Goal: Register for event/course

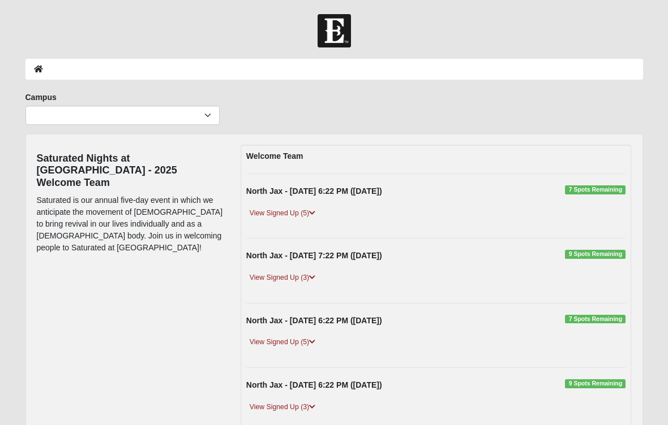
click at [314, 216] on icon at bounding box center [312, 213] width 6 height 7
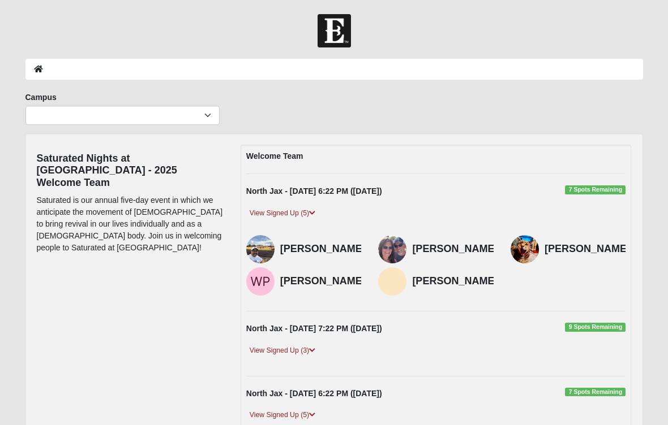
click at [312, 221] on div "View Signed Up (5)" at bounding box center [436, 218] width 397 height 20
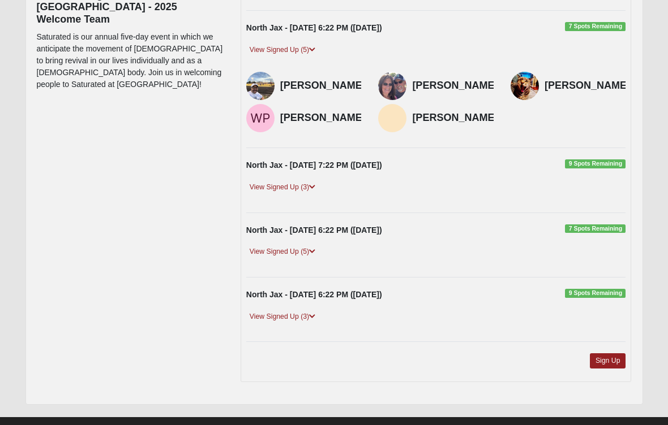
scroll to position [176, 0]
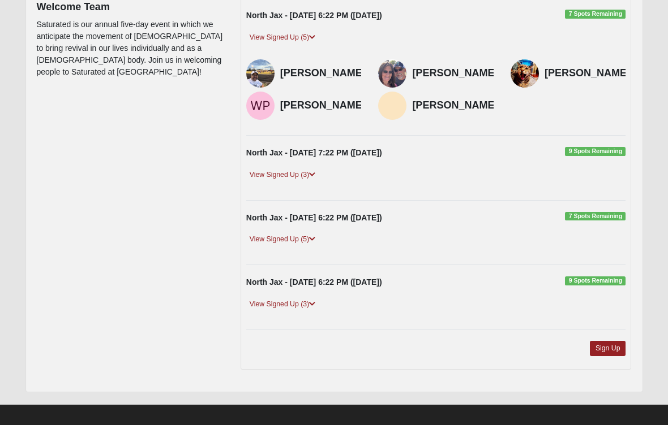
click at [609, 356] on link "Sign Up" at bounding box center [608, 348] width 36 height 15
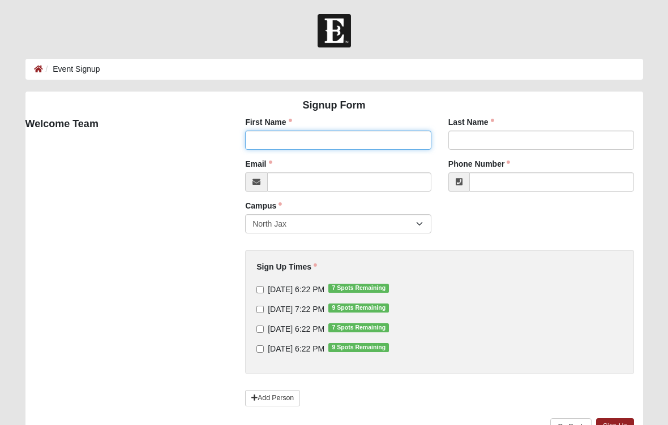
click at [357, 147] on input "First Name" at bounding box center [338, 140] width 186 height 19
type input "[PERSON_NAME]"
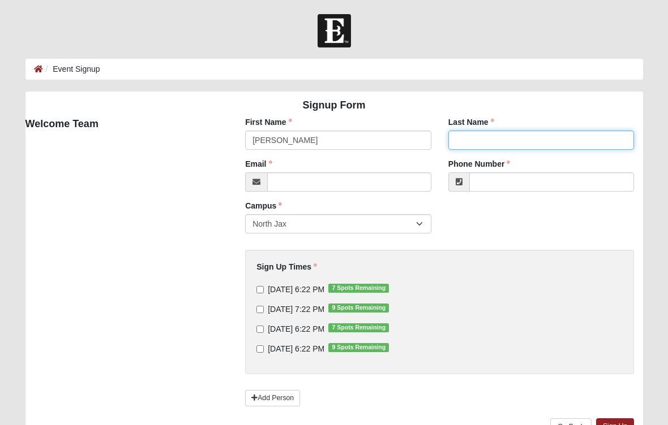
click at [508, 137] on input "Last Name" at bounding box center [541, 140] width 186 height 19
type input "[PERSON_NAME]"
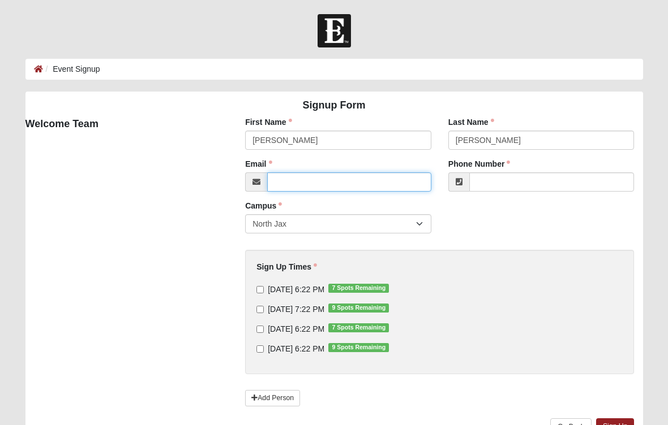
click at [312, 180] on input "Email" at bounding box center [349, 182] width 164 height 19
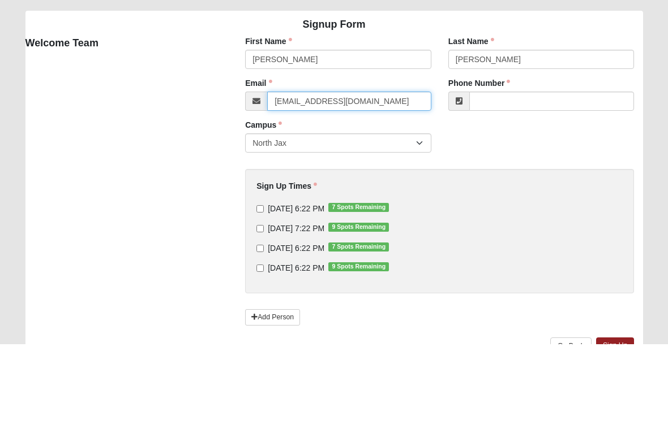
type input "[EMAIL_ADDRESS][DOMAIN_NAME]"
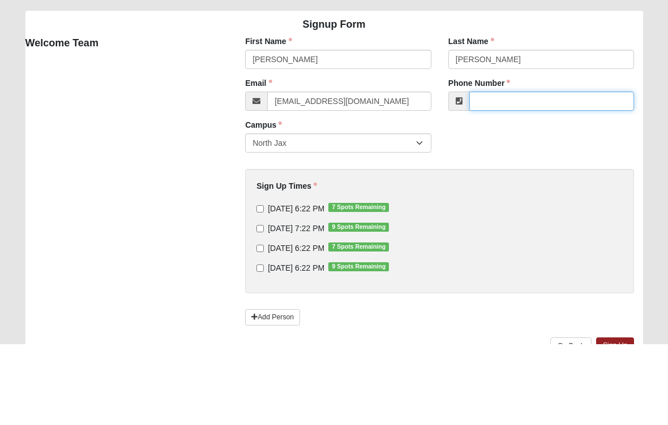
click at [517, 173] on input "Phone Number" at bounding box center [551, 182] width 165 height 19
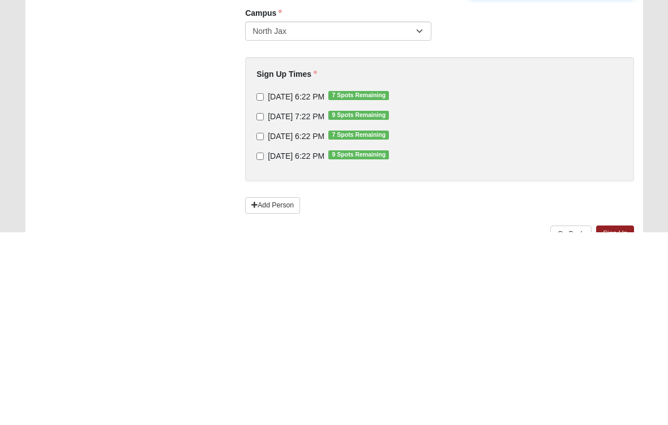
type input "9043143422"
click at [261, 286] on input "9/10/2025 6:22 PM 7 Spots Remaining" at bounding box center [259, 289] width 7 height 7
checkbox input "true"
type input "[PHONE_NUMBER]"
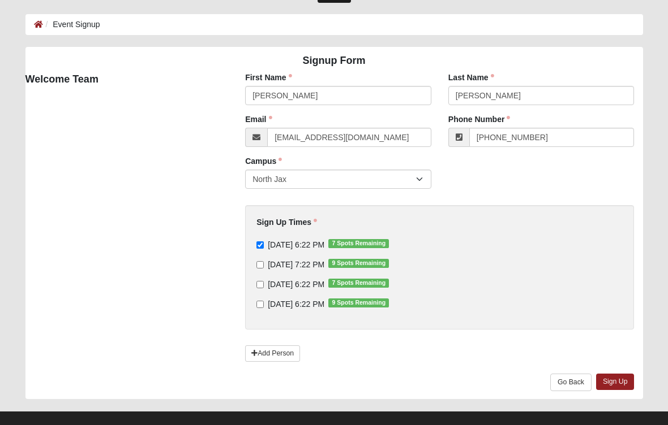
click at [264, 266] on input "9/11/2025 7:22 PM 9 Spots Remaining" at bounding box center [259, 264] width 7 height 7
checkbox input "true"
click at [261, 289] on input "9/12/2025 6:22 PM 7 Spots Remaining" at bounding box center [259, 284] width 7 height 7
checkbox input "true"
click at [614, 381] on link "Sign Up" at bounding box center [615, 382] width 38 height 16
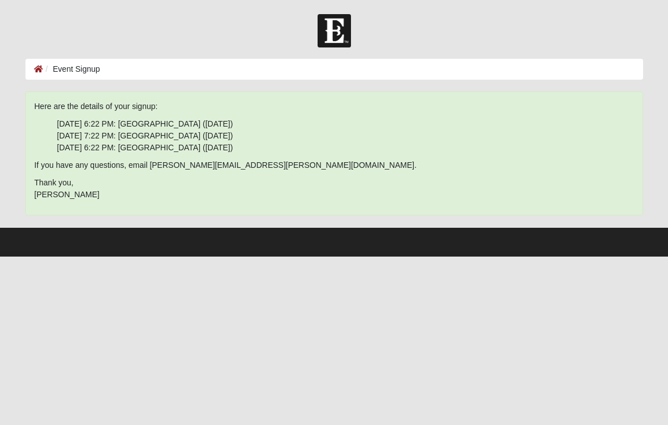
scroll to position [0, 0]
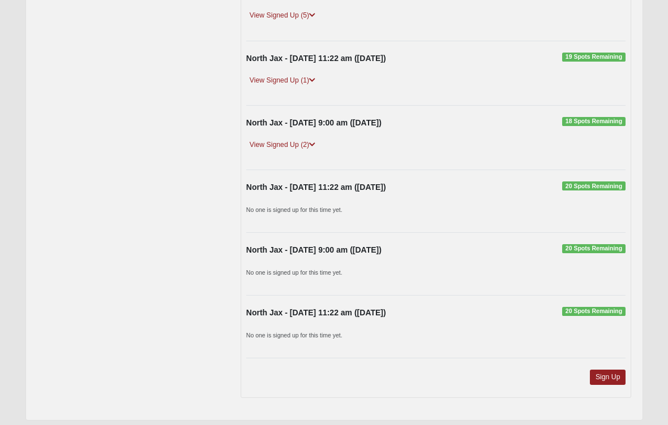
scroll to position [328, 0]
click at [613, 375] on link "Sign Up" at bounding box center [608, 376] width 36 height 15
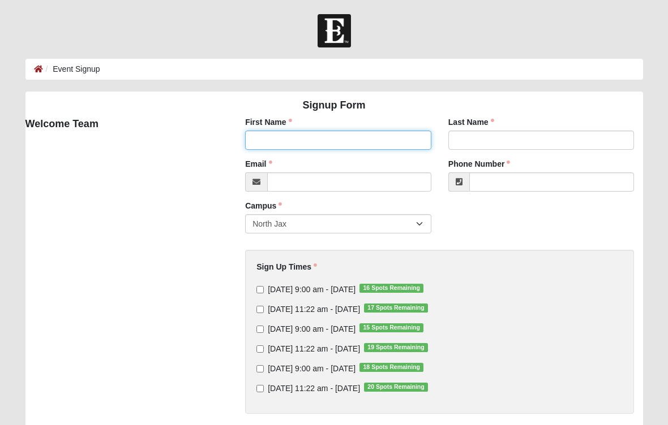
click at [343, 144] on input "First Name" at bounding box center [338, 140] width 186 height 19
type input "[PERSON_NAME]"
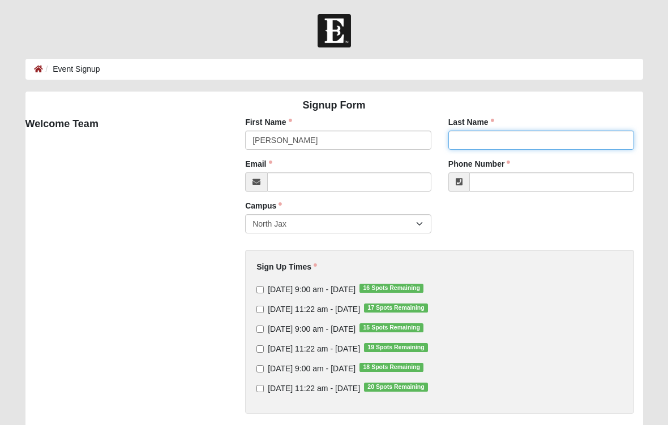
click at [494, 135] on input "Last Name" at bounding box center [541, 140] width 186 height 19
type input "[PERSON_NAME]"
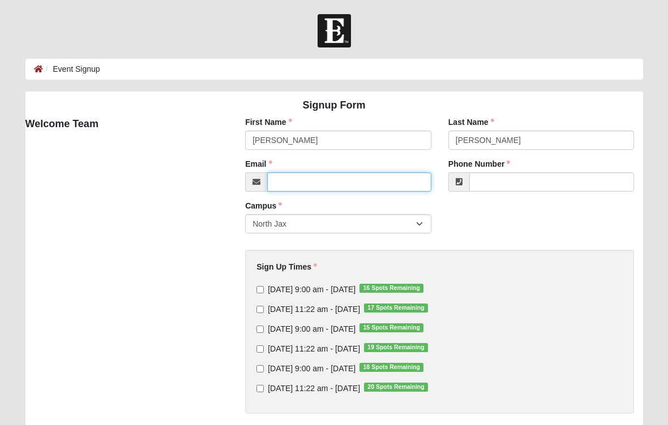
click at [316, 180] on input "Email" at bounding box center [349, 182] width 164 height 19
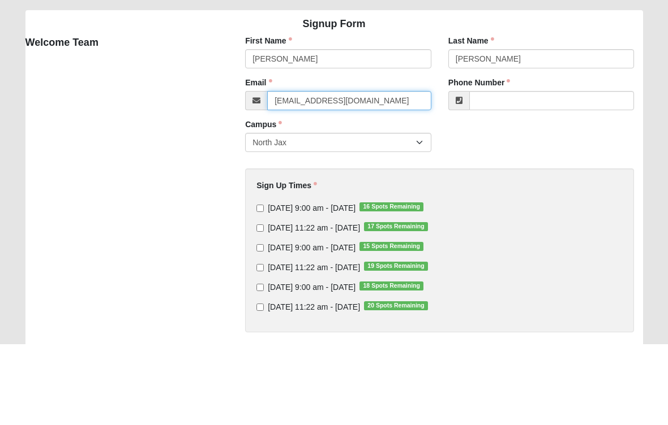
type input "[EMAIL_ADDRESS][DOMAIN_NAME]"
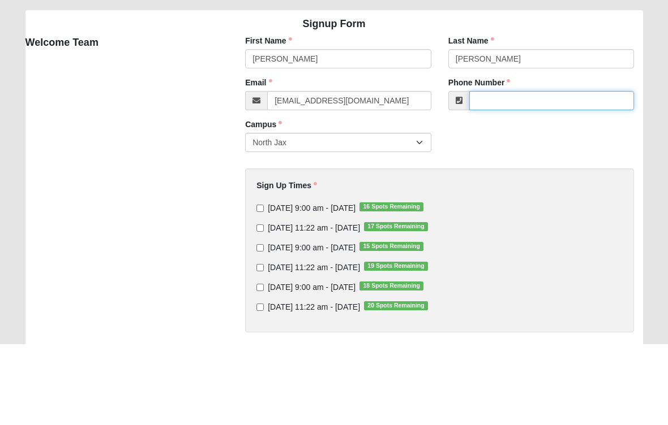
click at [504, 173] on input "Phone Number" at bounding box center [551, 182] width 165 height 19
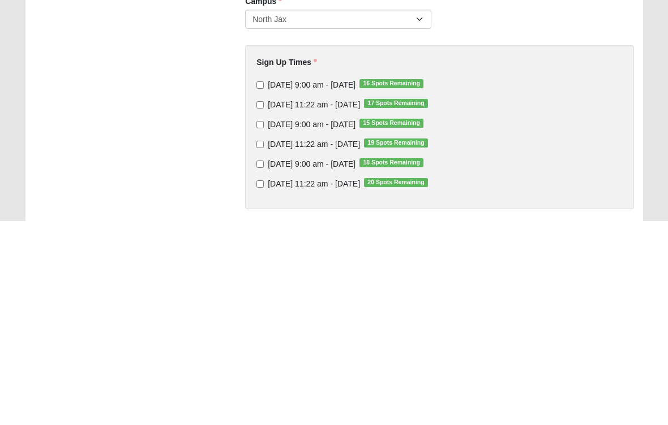
type input "9043143422"
click at [264, 326] on input "[DATE] 9:00 am - [DATE] 15 Spots Remaining" at bounding box center [259, 329] width 7 height 7
checkbox input "true"
type input "[PHONE_NUMBER]"
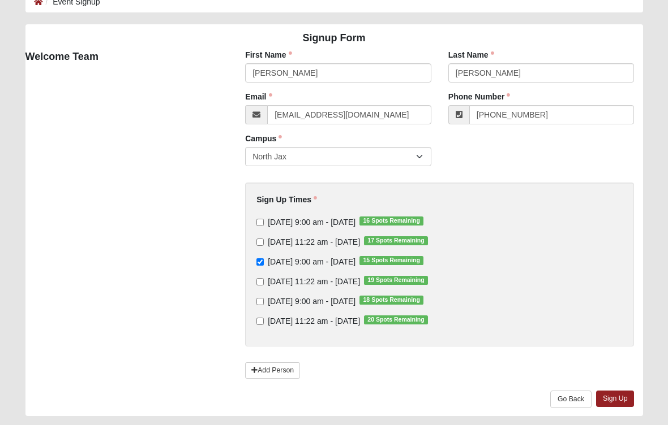
scroll to position [72, 0]
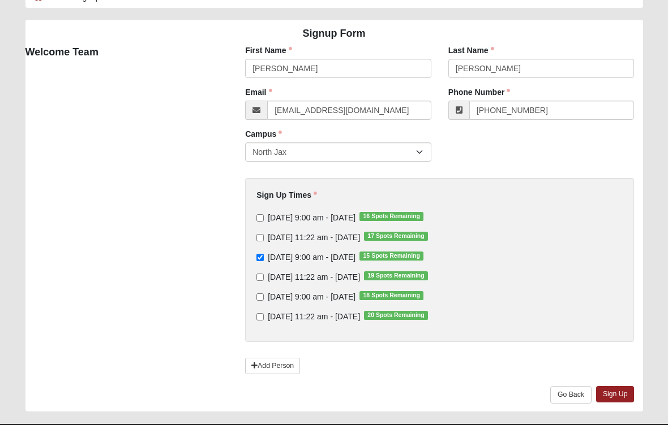
click at [264, 216] on input "[DATE] 9:00 am - [DATE] 16 Spots Remaining" at bounding box center [259, 217] width 7 height 7
checkbox input "true"
click at [615, 396] on link "Sign Up" at bounding box center [615, 394] width 38 height 16
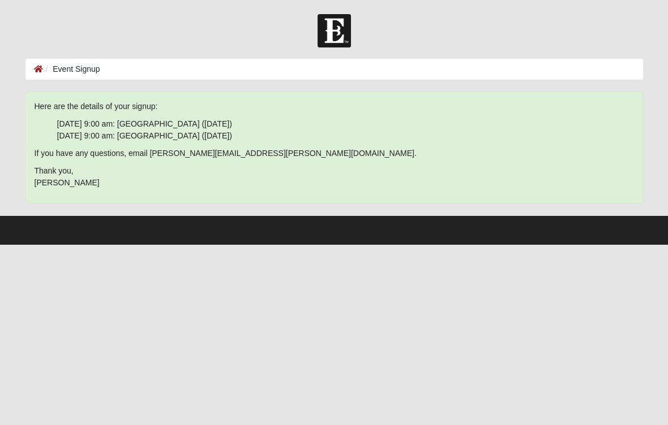
scroll to position [0, 0]
